Goal: Navigation & Orientation: Find specific page/section

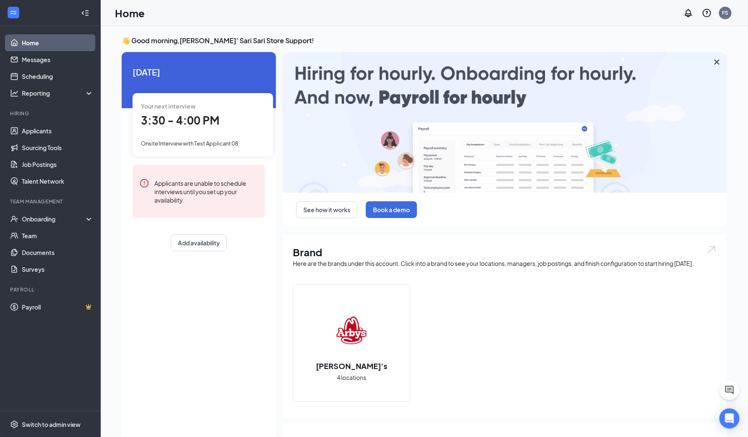
click at [51, 41] on link "Home" at bounding box center [58, 42] width 72 height 17
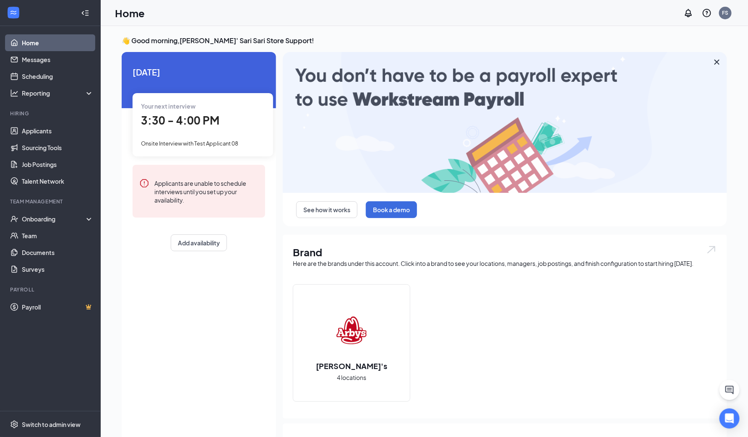
click at [29, 42] on link "Home" at bounding box center [58, 42] width 72 height 17
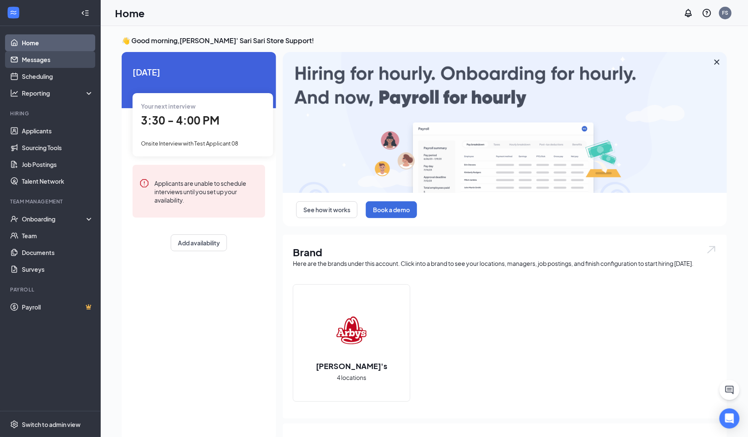
click at [30, 63] on link "Messages" at bounding box center [58, 59] width 72 height 17
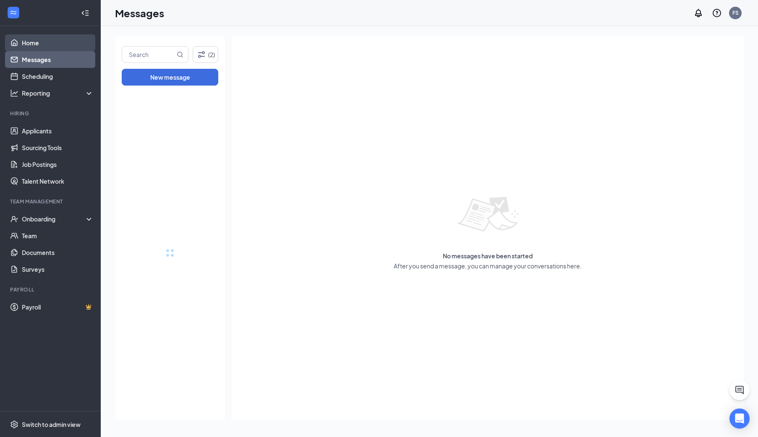
click at [24, 45] on link "Home" at bounding box center [58, 42] width 72 height 17
